Goal: Ask a question

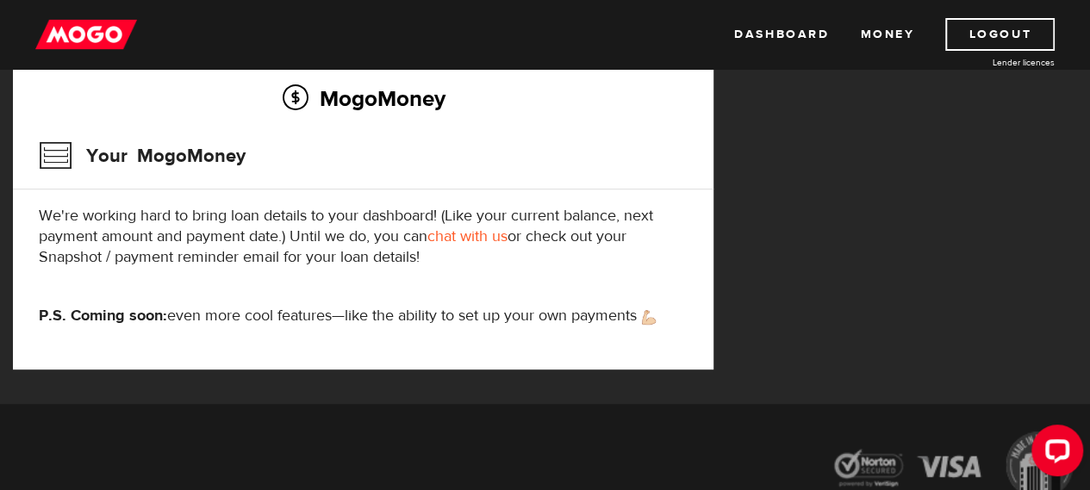
scroll to position [258, 0]
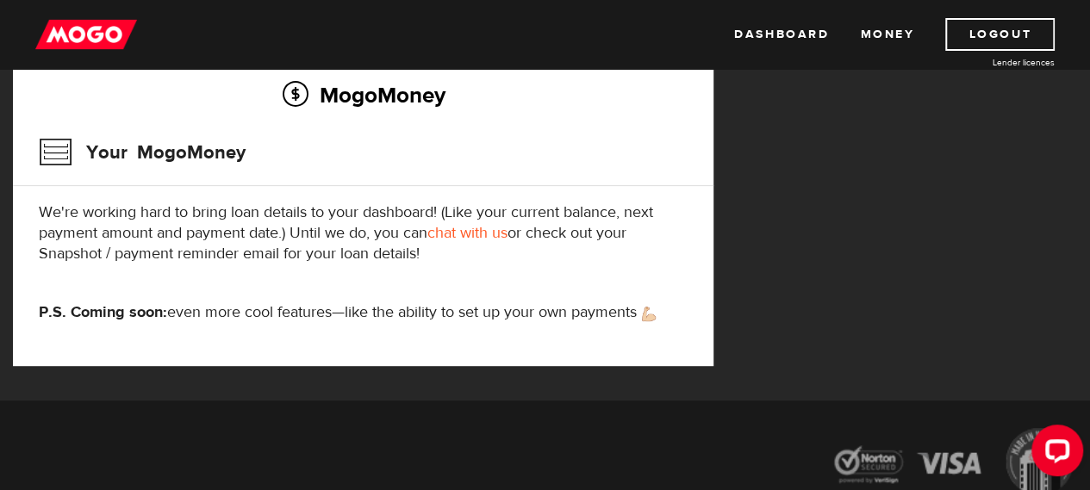
click at [446, 239] on link "chat with us" at bounding box center [467, 233] width 80 height 20
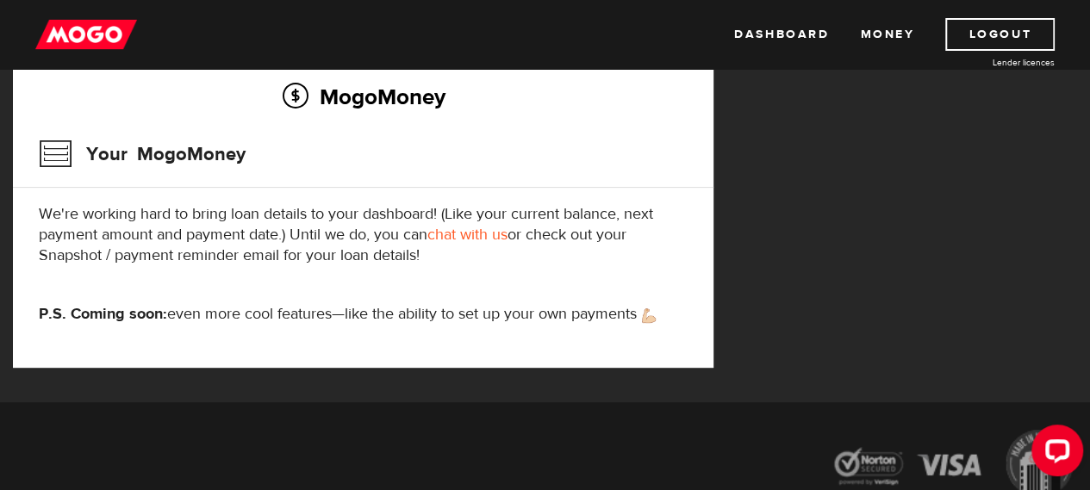
scroll to position [86, 0]
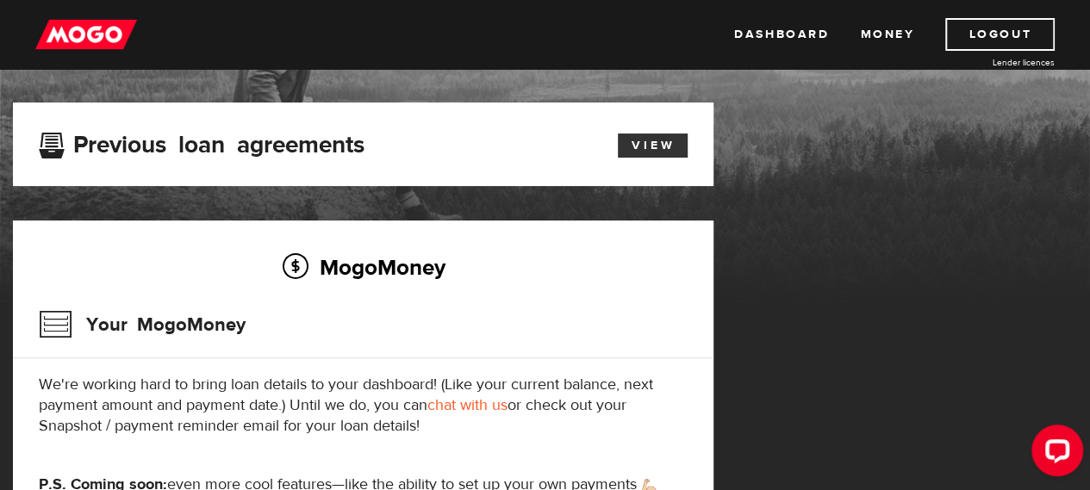
click at [650, 140] on link "View" at bounding box center [653, 146] width 70 height 24
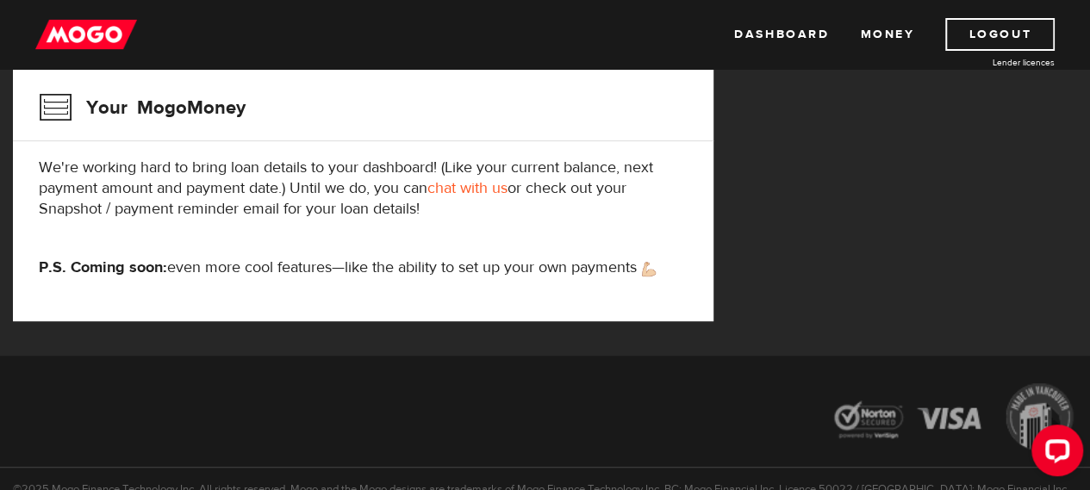
scroll to position [345, 0]
